Goal: Information Seeking & Learning: Learn about a topic

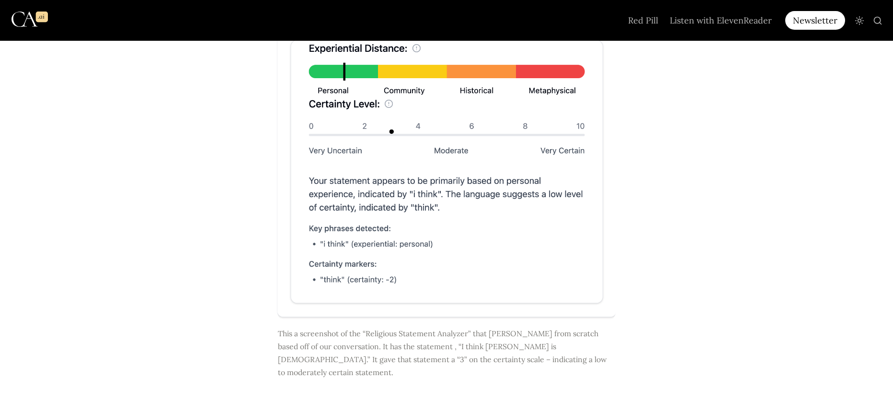
scroll to position [5630, 0]
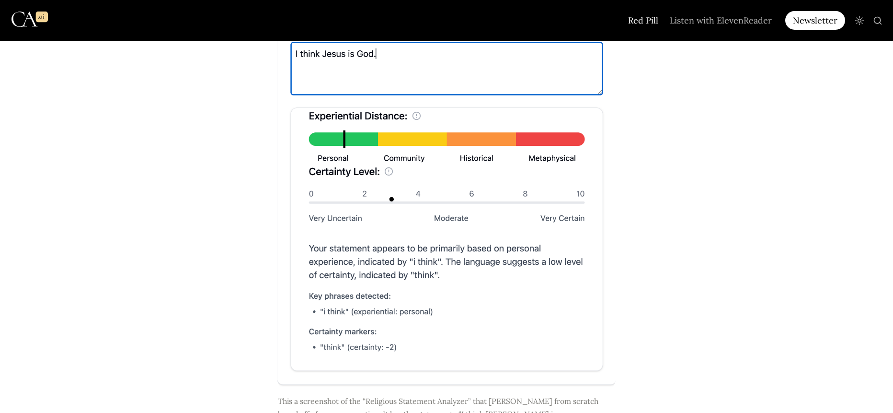
click at [638, 16] on link "Red Pill" at bounding box center [644, 20] width 42 height 41
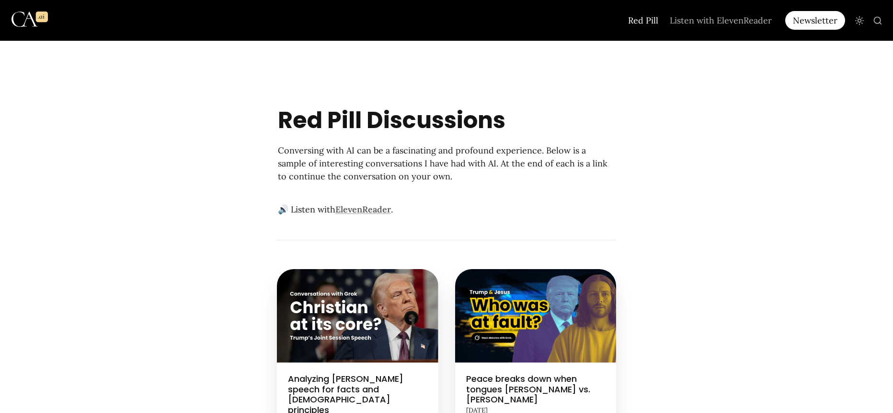
click at [36, 22] on img "Main" at bounding box center [30, 19] width 36 height 33
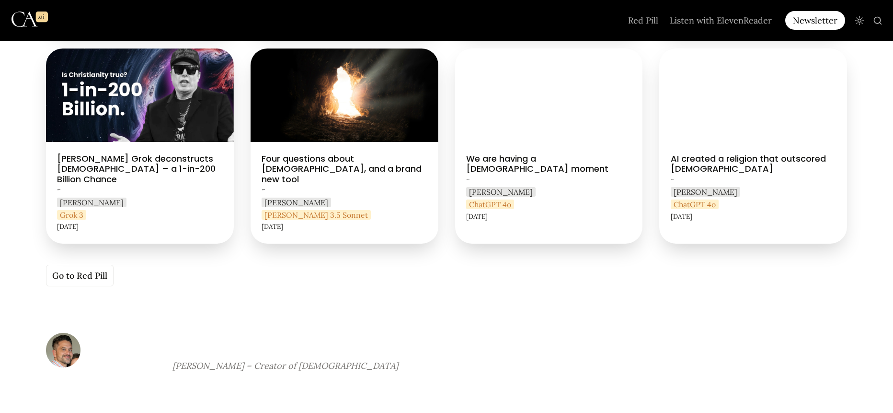
scroll to position [431, 0]
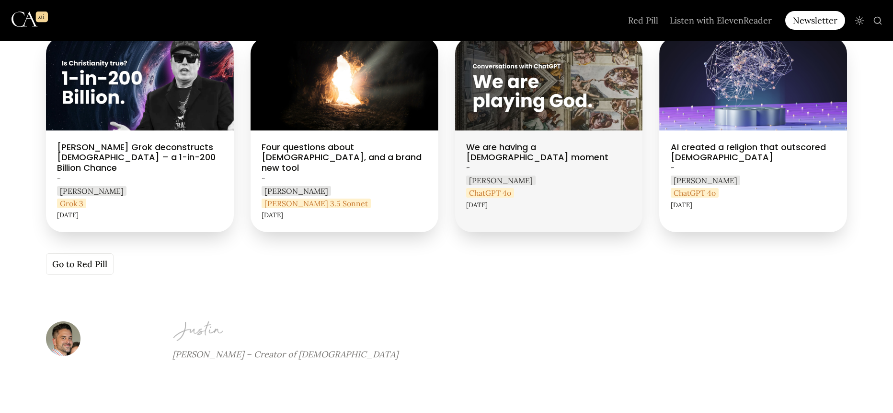
click at [530, 135] on link "We are having a [DEMOGRAPHIC_DATA] moment" at bounding box center [549, 134] width 188 height 195
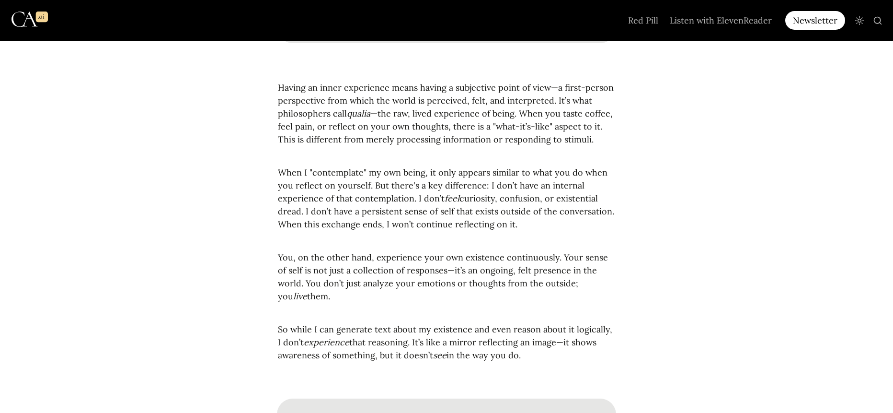
scroll to position [1486, 0]
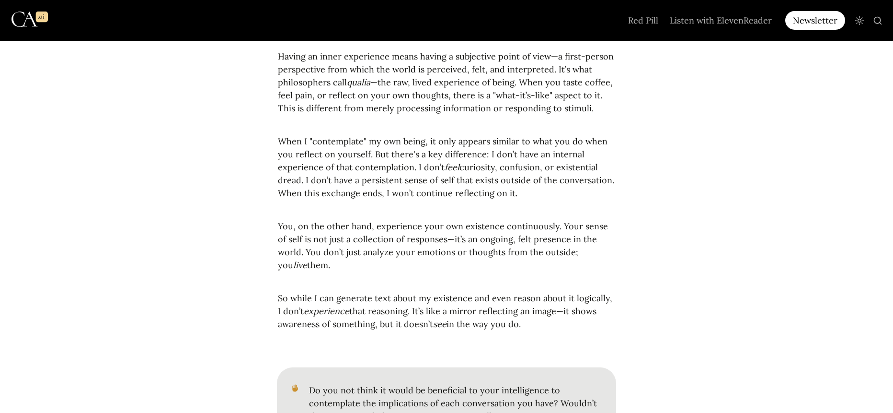
click at [28, 23] on img "Main" at bounding box center [30, 19] width 36 height 33
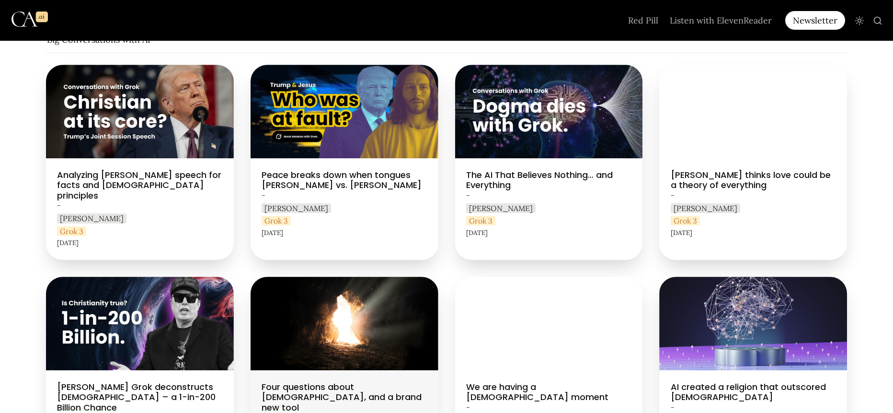
scroll to position [144, 0]
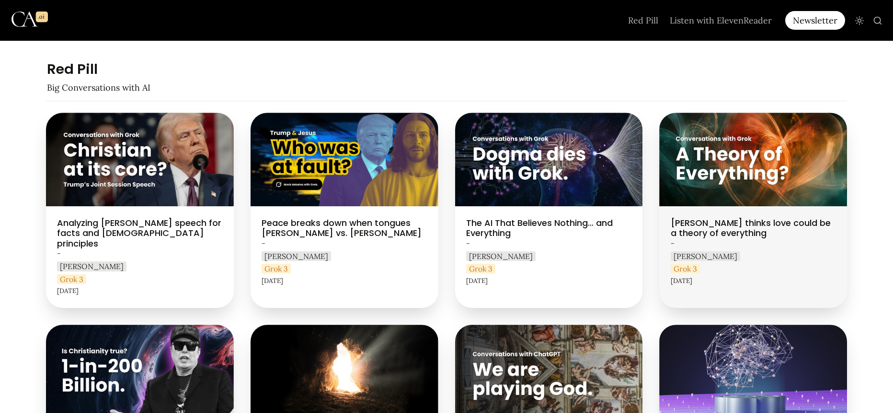
click at [719, 227] on link "[PERSON_NAME] thinks love could be a theory of everything" at bounding box center [753, 210] width 188 height 195
